Goal: Contribute content

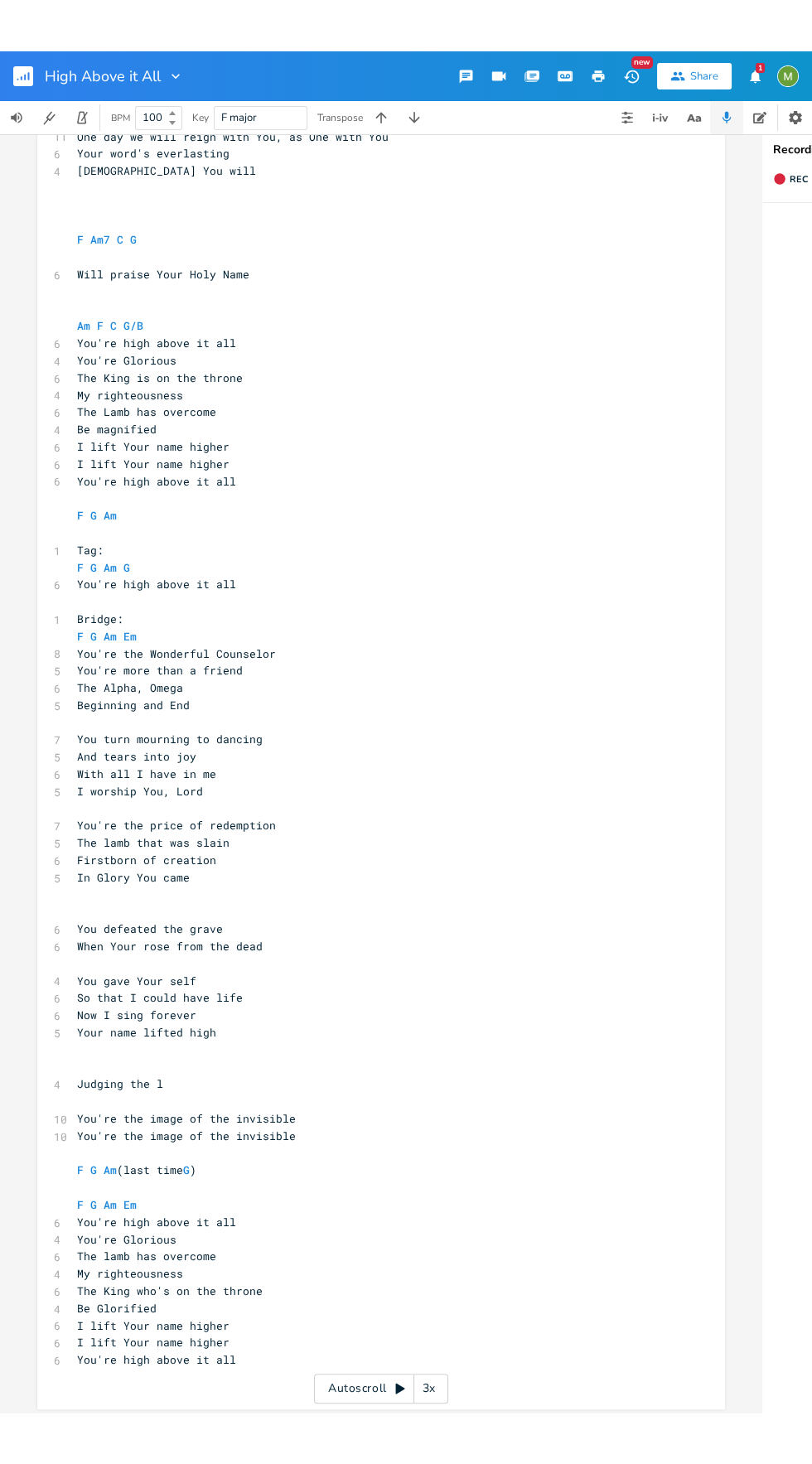
scroll to position [79, 0]
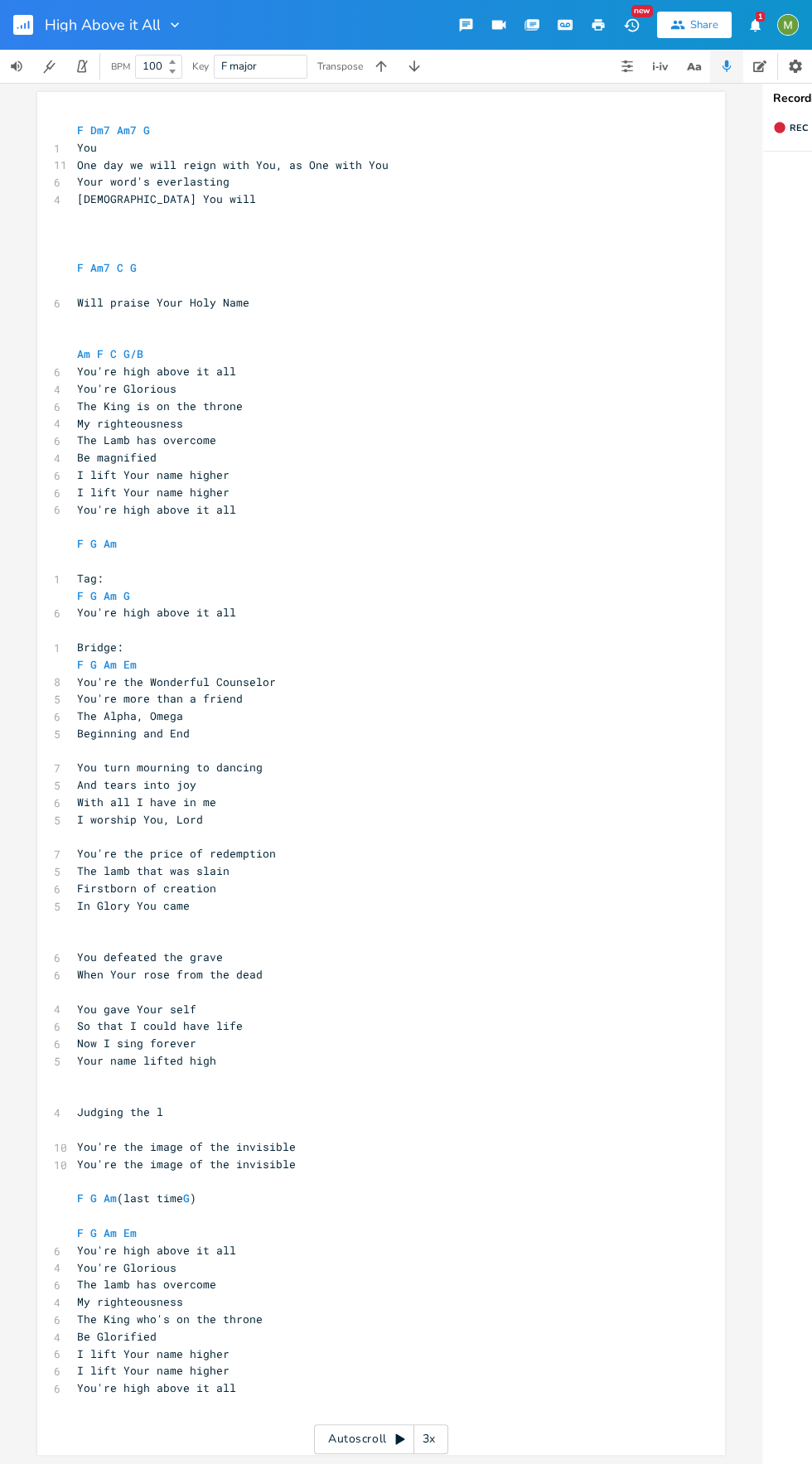
click at [146, 66] on input "100" at bounding box center [149, 65] width 26 height 15
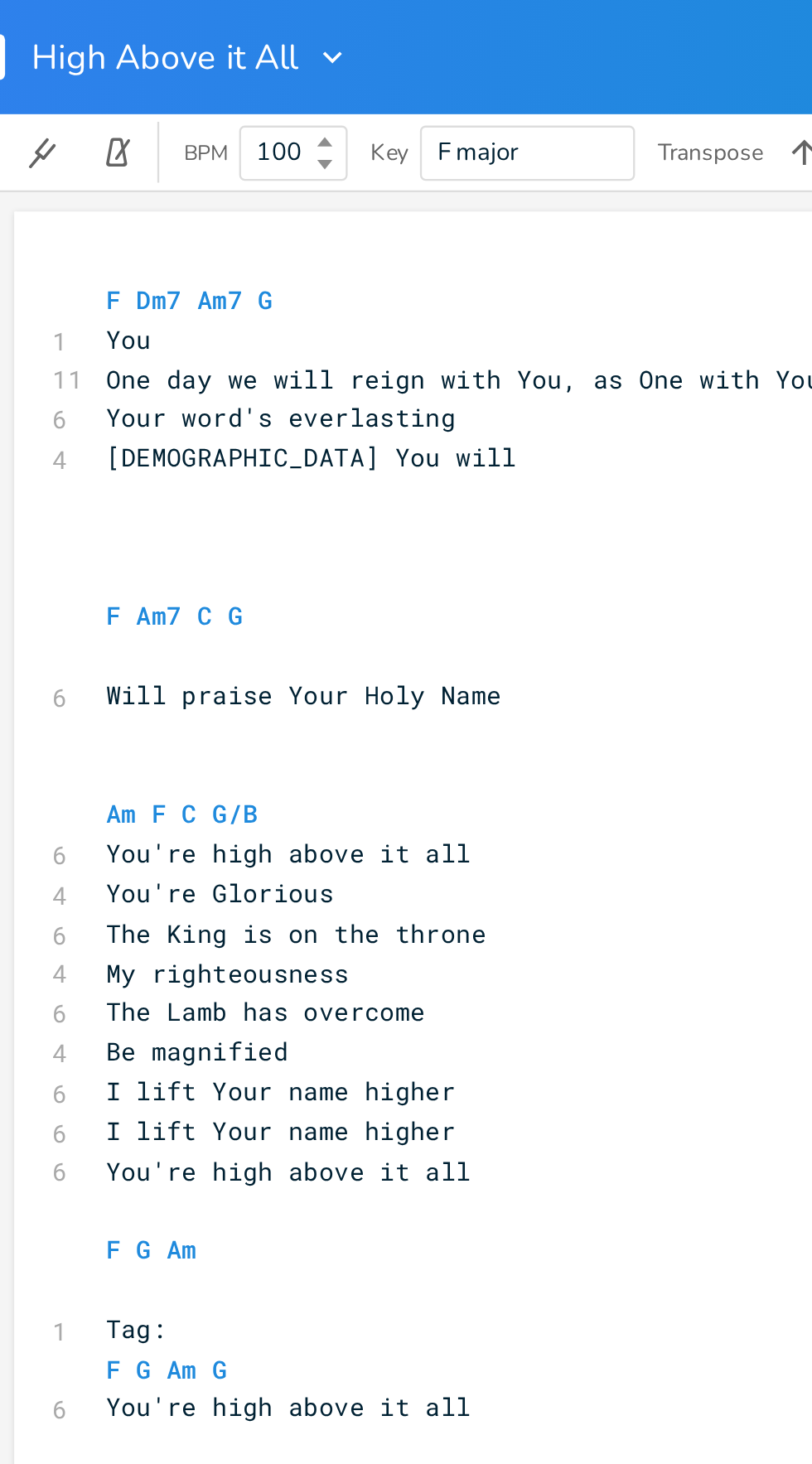
click at [174, 24] on icon "button" at bounding box center [175, 25] width 8 height 5
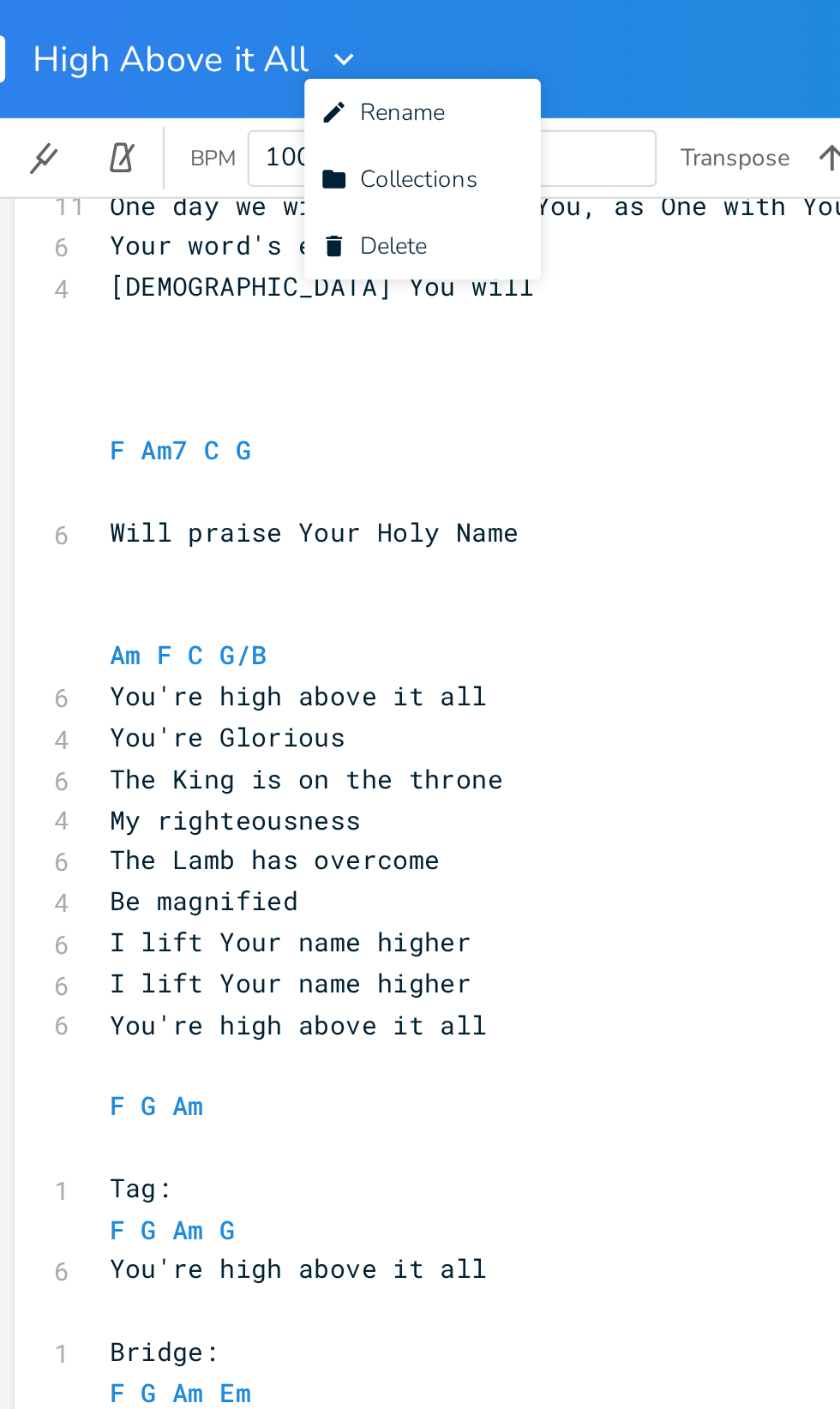
click at [299, 538] on pre "F G Am G" at bounding box center [386, 535] width 619 height 18
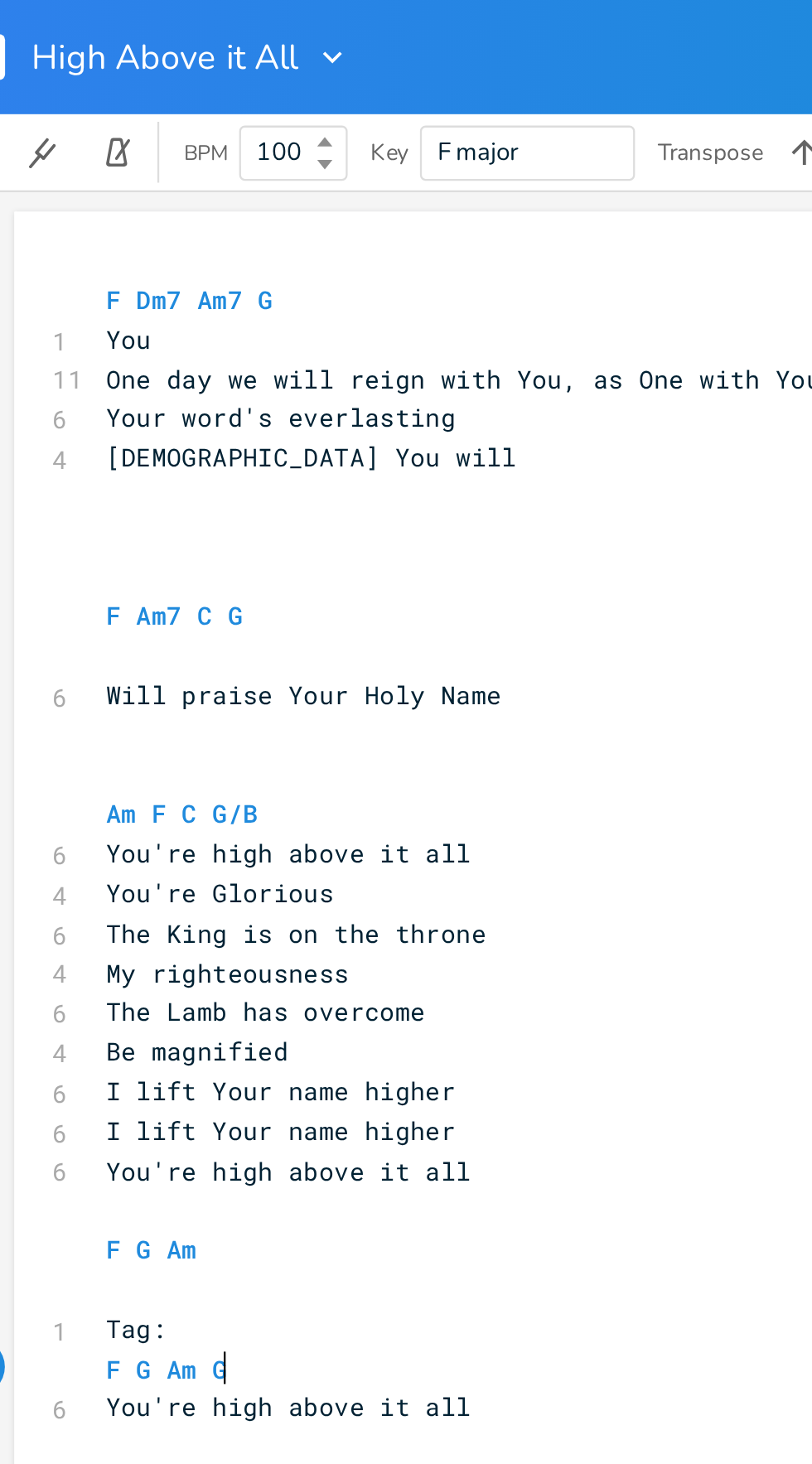
type textarea "ti"
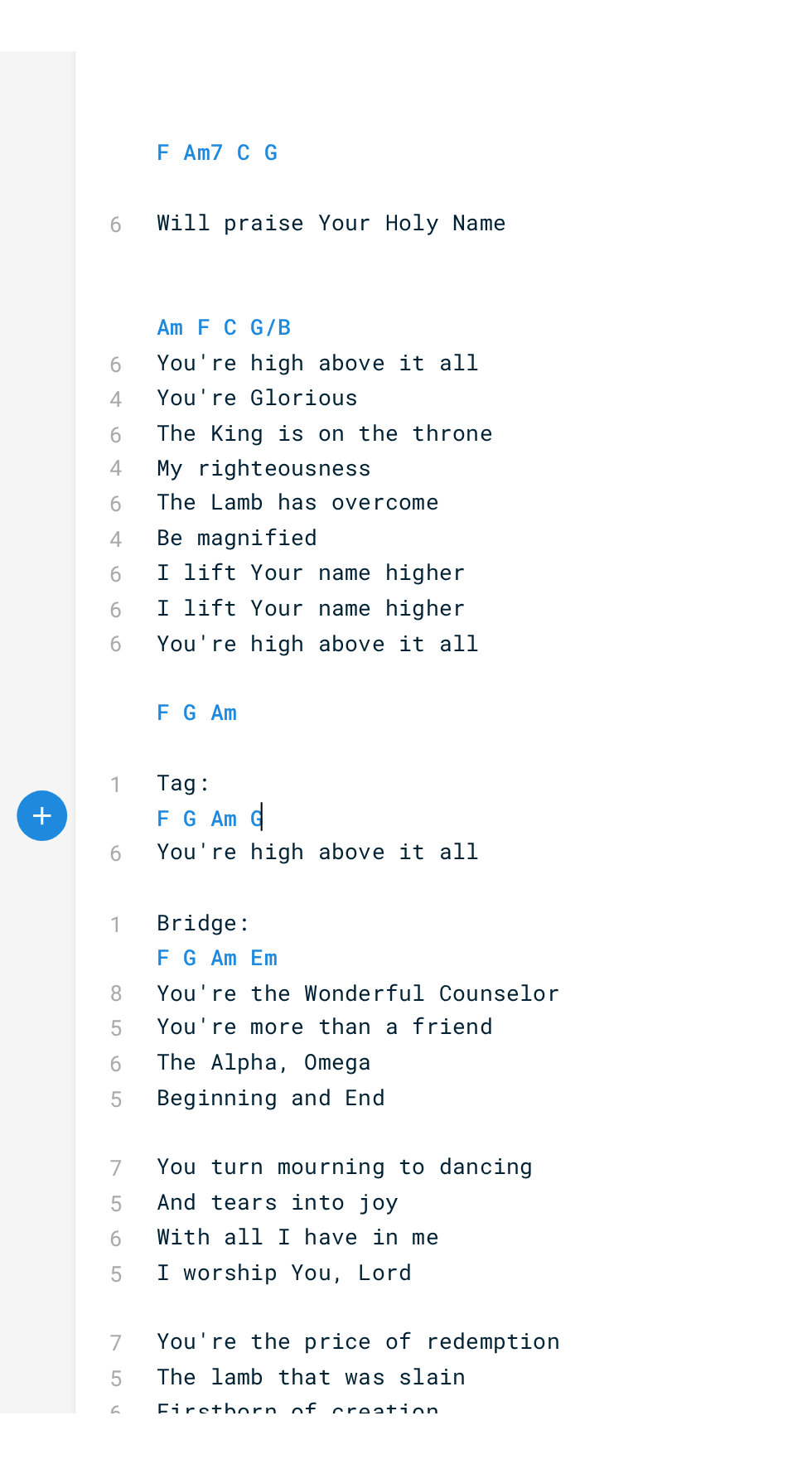
scroll to position [78, 0]
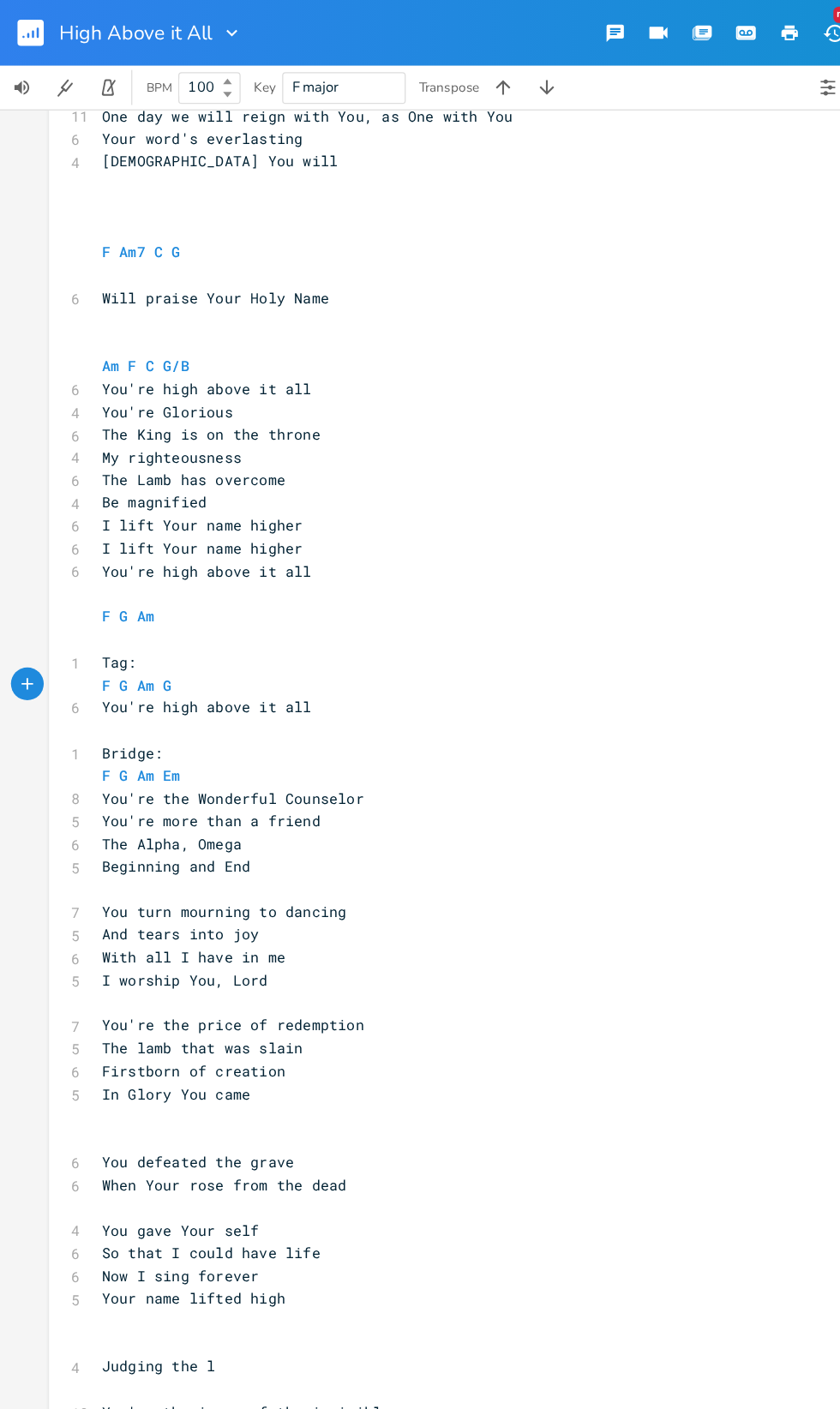
type textarea "G"
click at [18, 28] on icon "button" at bounding box center [19, 29] width 2 height 2
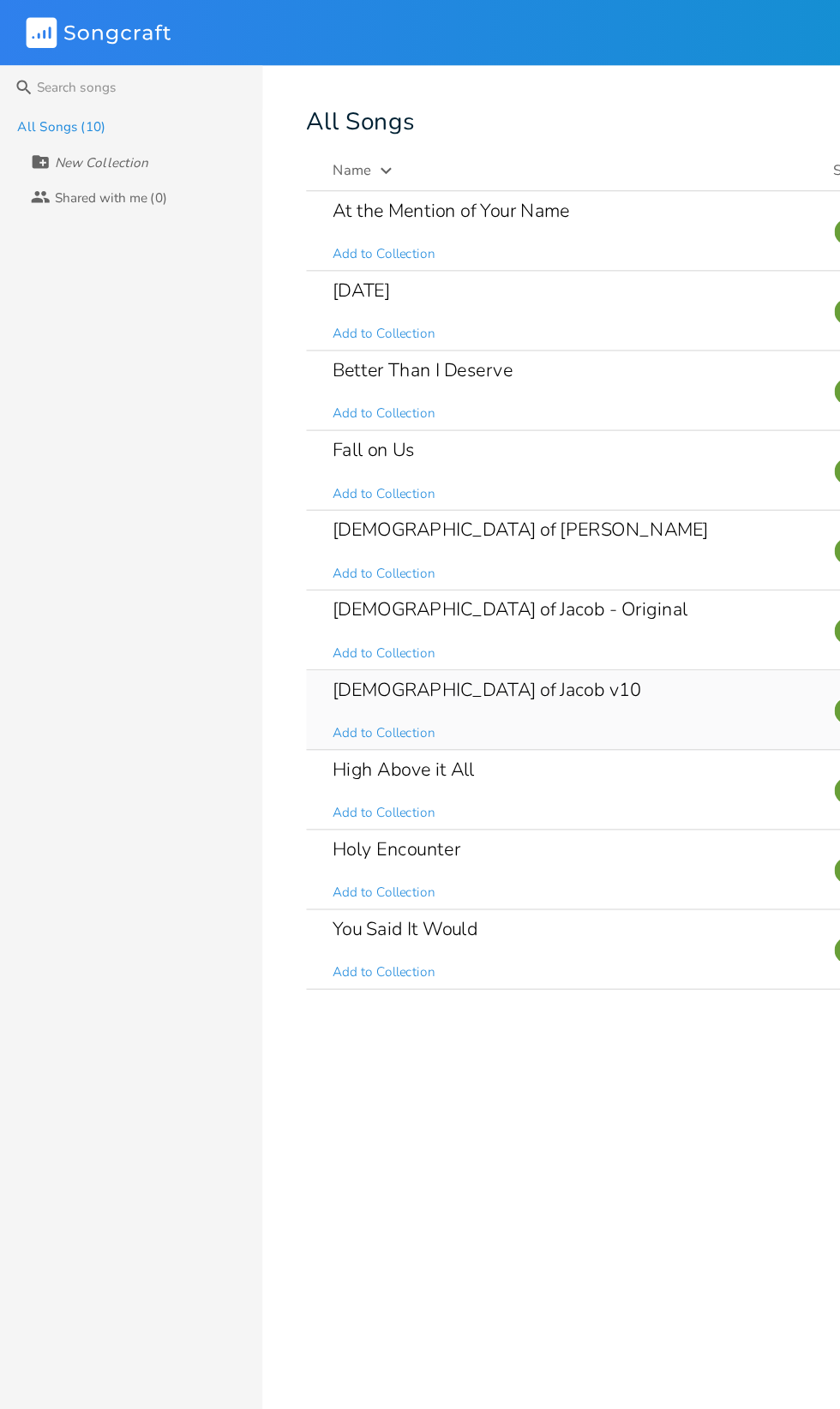
click at [515, 550] on div "[DEMOGRAPHIC_DATA] of Jacob v10 Add to Collection" at bounding box center [447, 556] width 372 height 61
